Goal: Navigation & Orientation: Find specific page/section

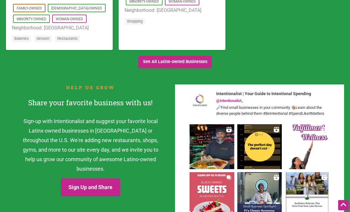
scroll to position [679, 0]
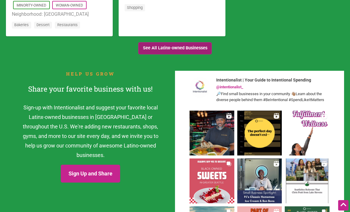
click at [184, 45] on link "See All Latinx-owned Businesses" at bounding box center [175, 48] width 74 height 12
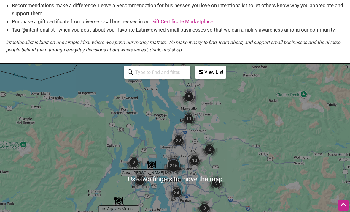
scroll to position [105, 0]
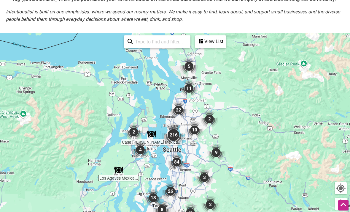
click at [188, 168] on img "84" at bounding box center [177, 162] width 23 height 23
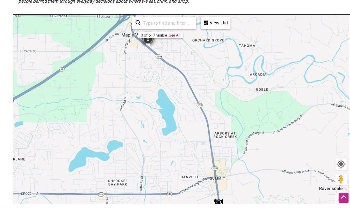
scroll to position [135, 0]
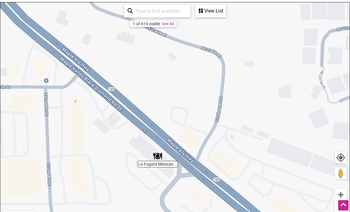
click at [214, 14] on div "View List" at bounding box center [211, 10] width 30 height 11
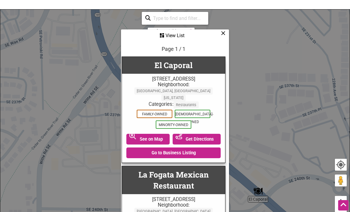
scroll to position [125, 0]
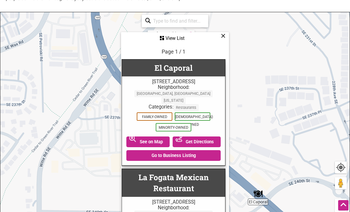
click at [223, 36] on icon at bounding box center [223, 36] width 4 height 0
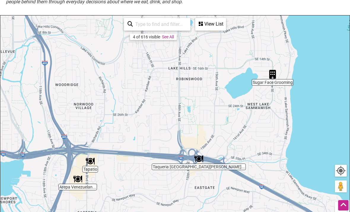
scroll to position [122, 0]
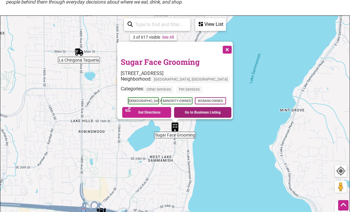
click at [203, 108] on link "Go to Business Listing" at bounding box center [202, 112] width 57 height 11
